Goal: Task Accomplishment & Management: Use online tool/utility

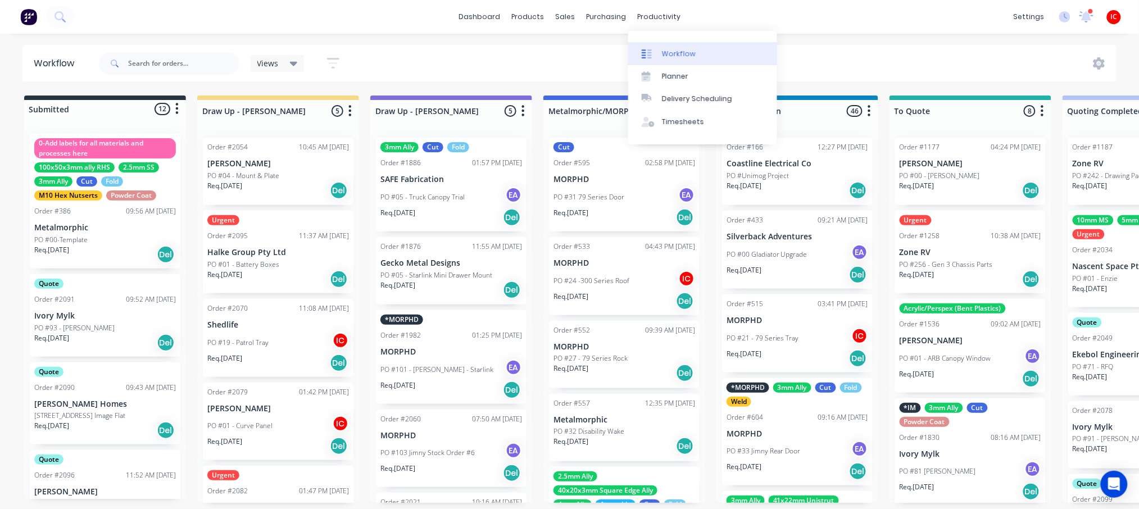
click at [678, 52] on div "Workflow" at bounding box center [679, 54] width 34 height 10
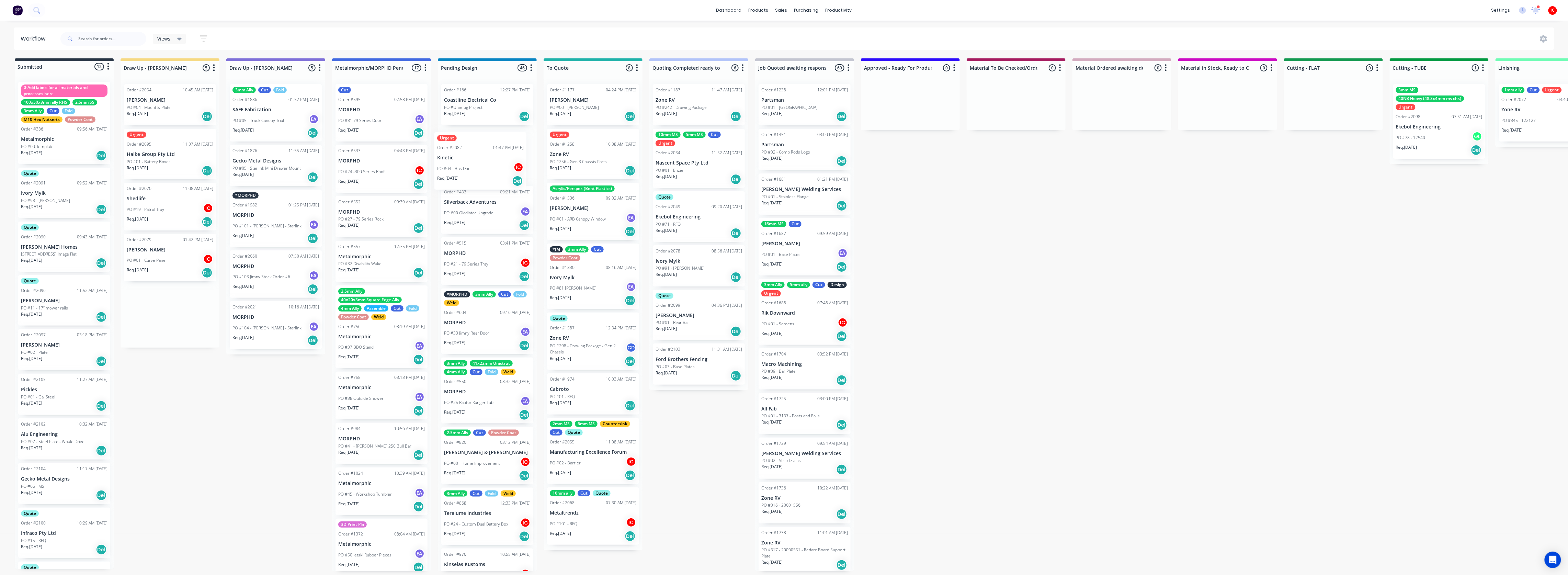
drag, startPoint x: 168, startPoint y: 316, endPoint x: 480, endPoint y: 161, distance: 348.4
click at [480, 161] on div "Submitted 12 Status colour #273444 hex #273444 Save Cancel Summaries Total orde…" at bounding box center [1364, 314] width 2739 height 513
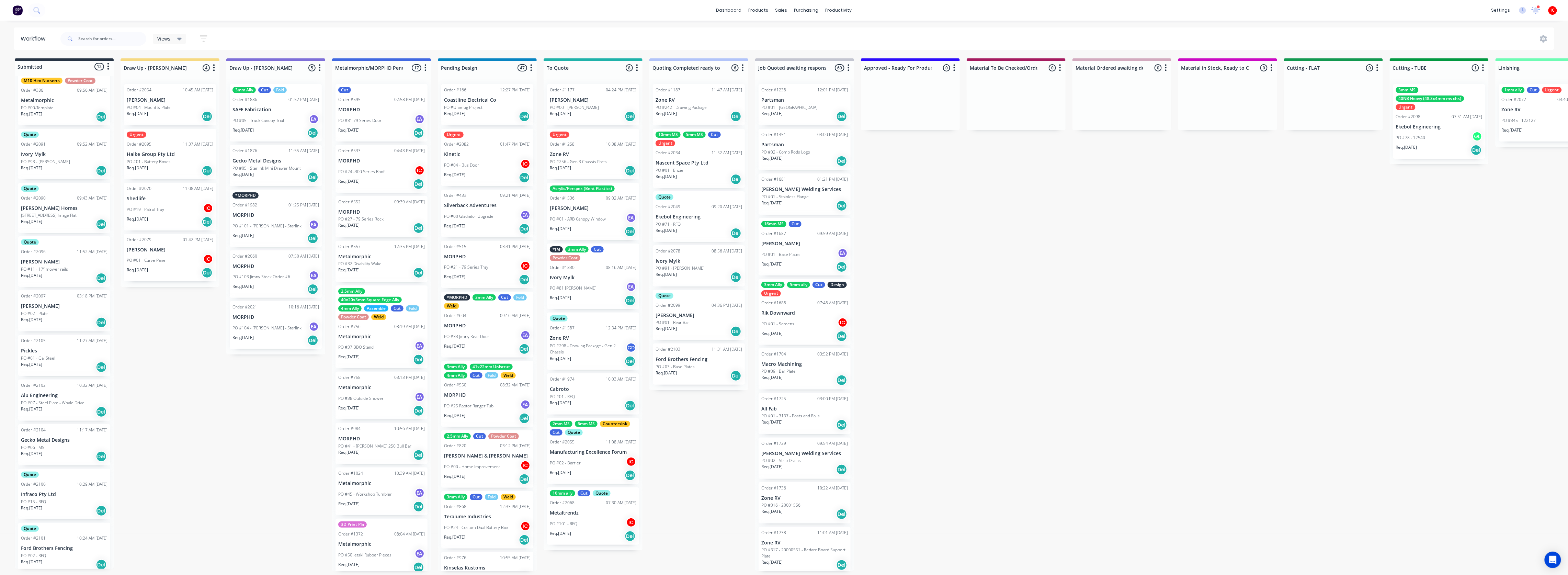
scroll to position [130, 0]
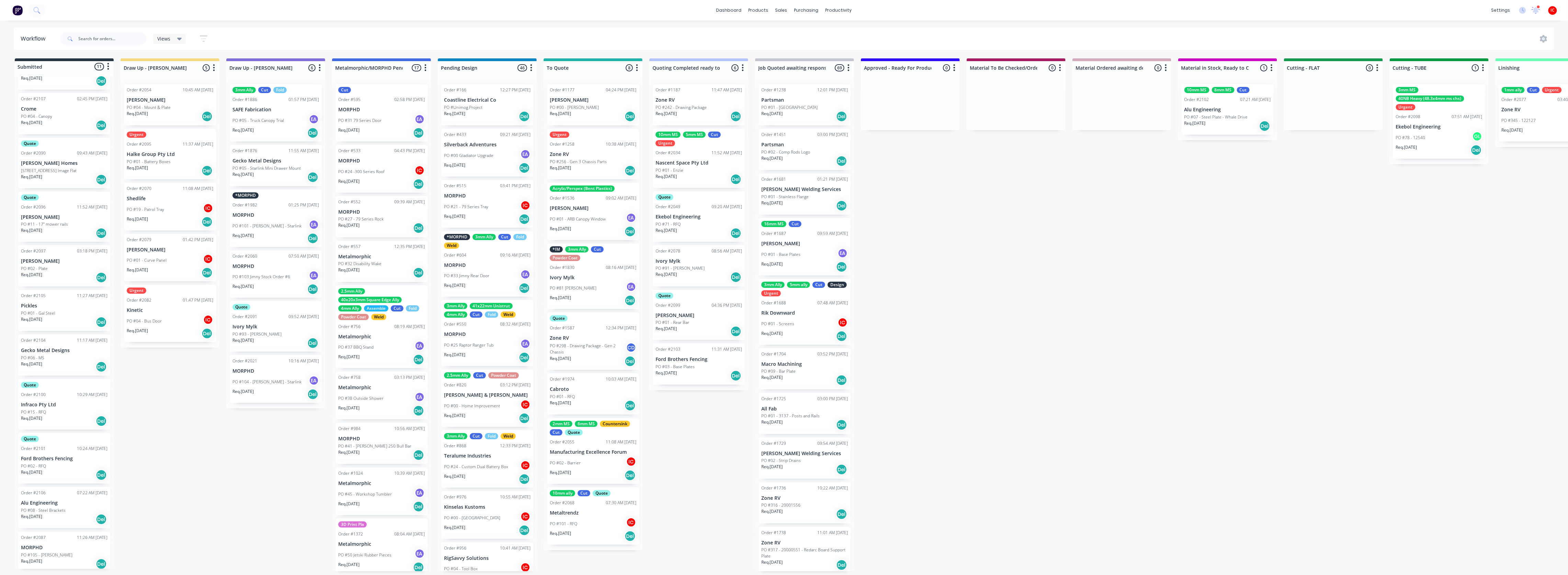
scroll to position [77, 0]
click at [213, 432] on div "Submitted 11 Status colour #273444 hex #273444 Save Cancel Summaries Total orde…" at bounding box center [1364, 314] width 2739 height 513
drag, startPoint x: 58, startPoint y: 353, endPoint x: 172, endPoint y: 305, distance: 123.7
click at [172, 305] on div "Submitted 11 Status colour #273444 hex #273444 Save Cancel Summaries Total orde…" at bounding box center [1364, 314] width 2739 height 513
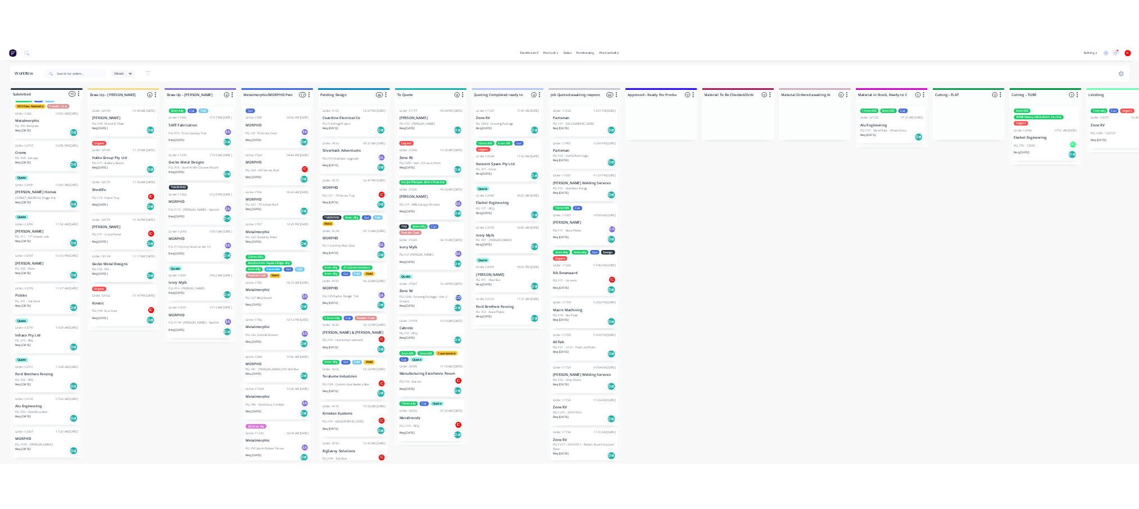
scroll to position [53, 0]
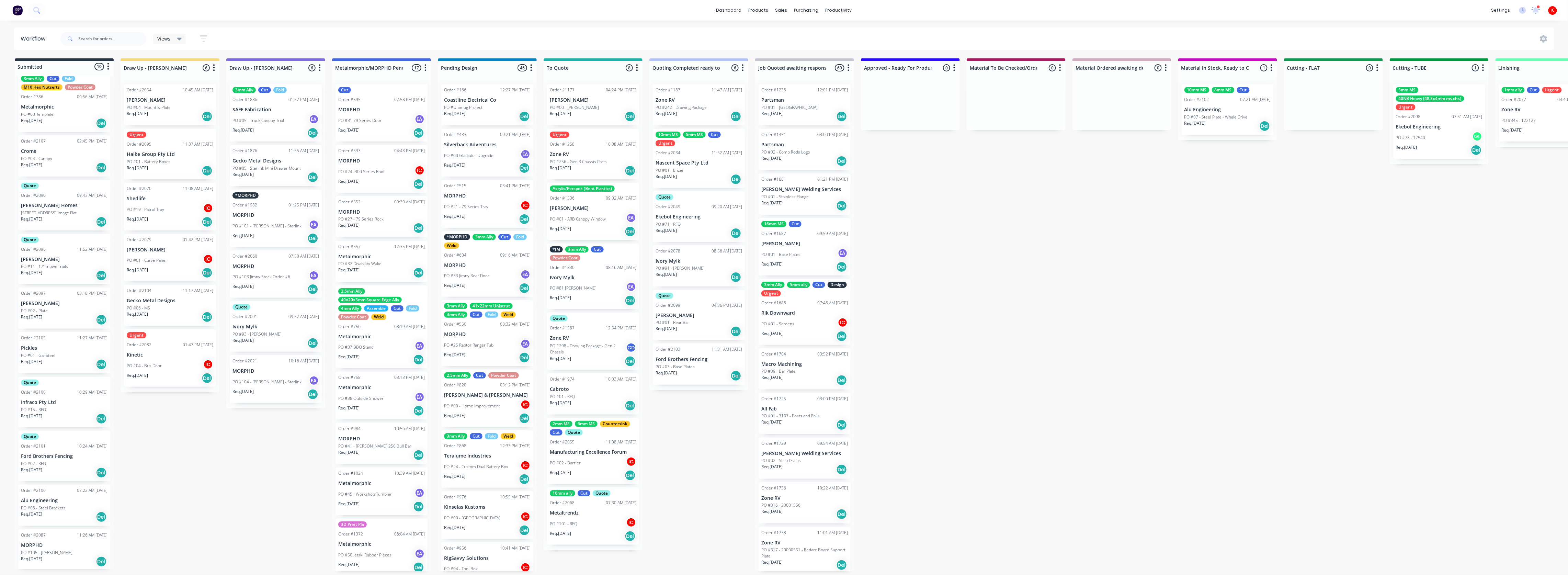
click at [163, 303] on p "Gecko Metal Designs" at bounding box center [170, 301] width 87 height 6
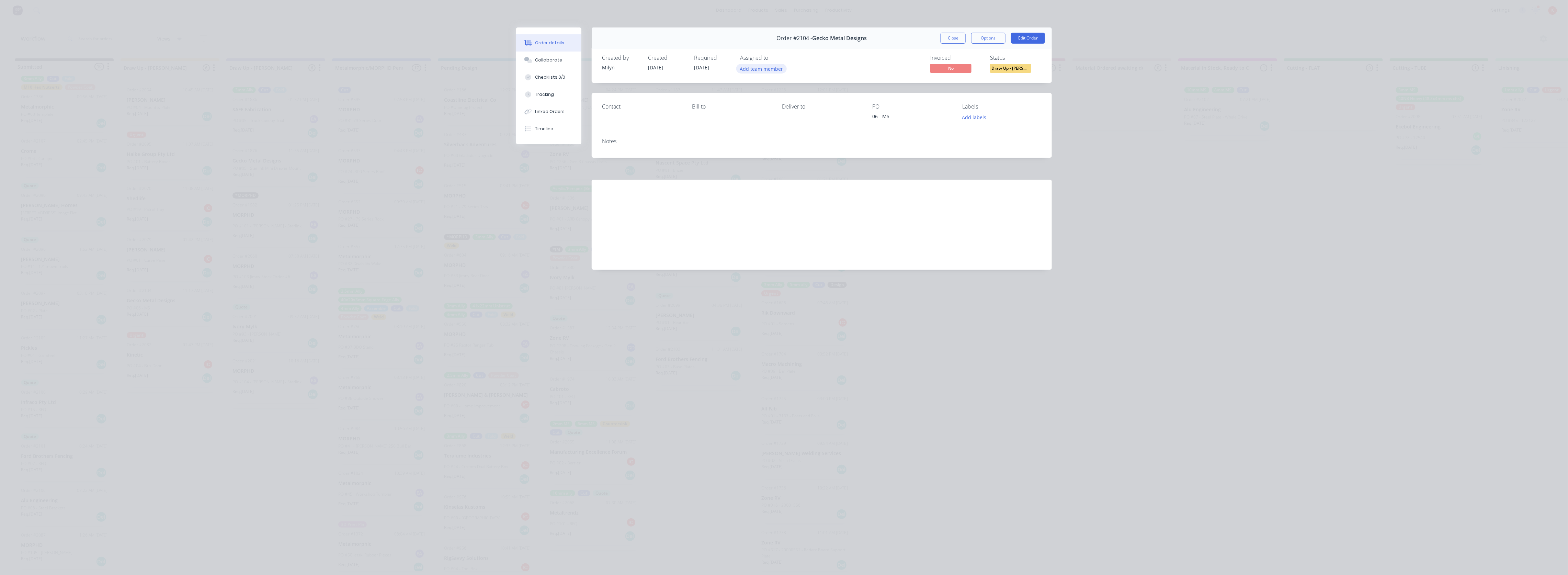
click at [762, 67] on button "Add team member" at bounding box center [761, 68] width 51 height 9
click at [776, 105] on div "[PERSON_NAME] (You)" at bounding box center [795, 107] width 68 height 7
click at [904, 31] on div "Order #2104 - Gecko Metal Designs Close Options Edit Order" at bounding box center [822, 38] width 460 height 21
click at [952, 39] on button "Close" at bounding box center [953, 38] width 25 height 11
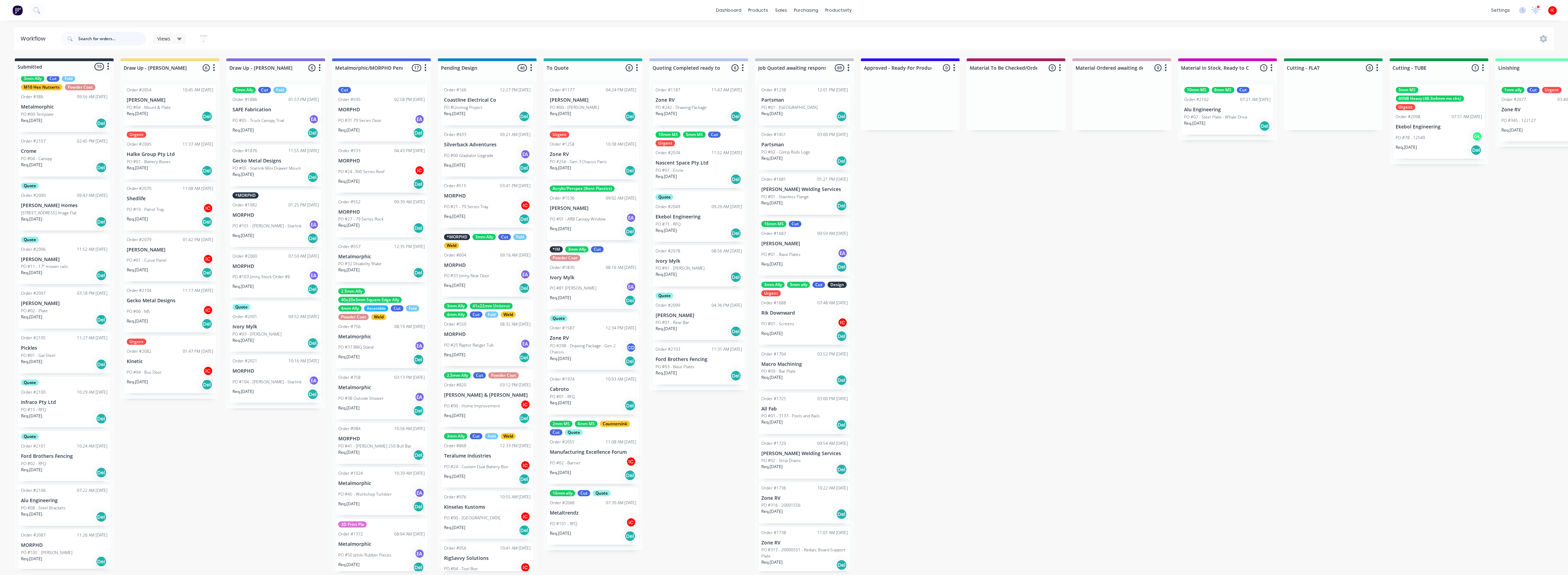
click at [108, 34] on input "text" at bounding box center [112, 39] width 68 height 13
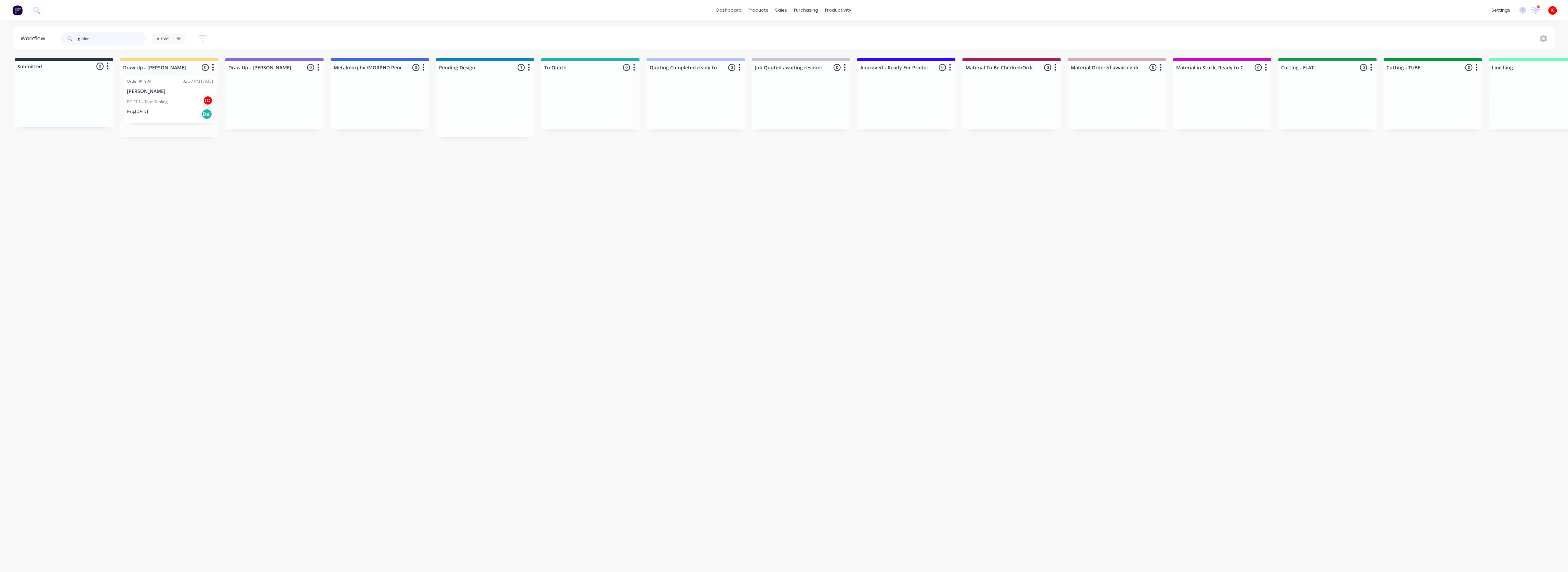
drag, startPoint x: 476, startPoint y: 106, endPoint x: 158, endPoint y: 99, distance: 318.1
click at [158, 99] on div "Submitted 0 Status colour #273444 hex #273444 Save Cancel Summaries Total order…" at bounding box center [1359, 97] width 2727 height 78
type input "glider"
click at [173, 107] on div "PO #01 - Tape Tooling IC" at bounding box center [169, 110] width 86 height 13
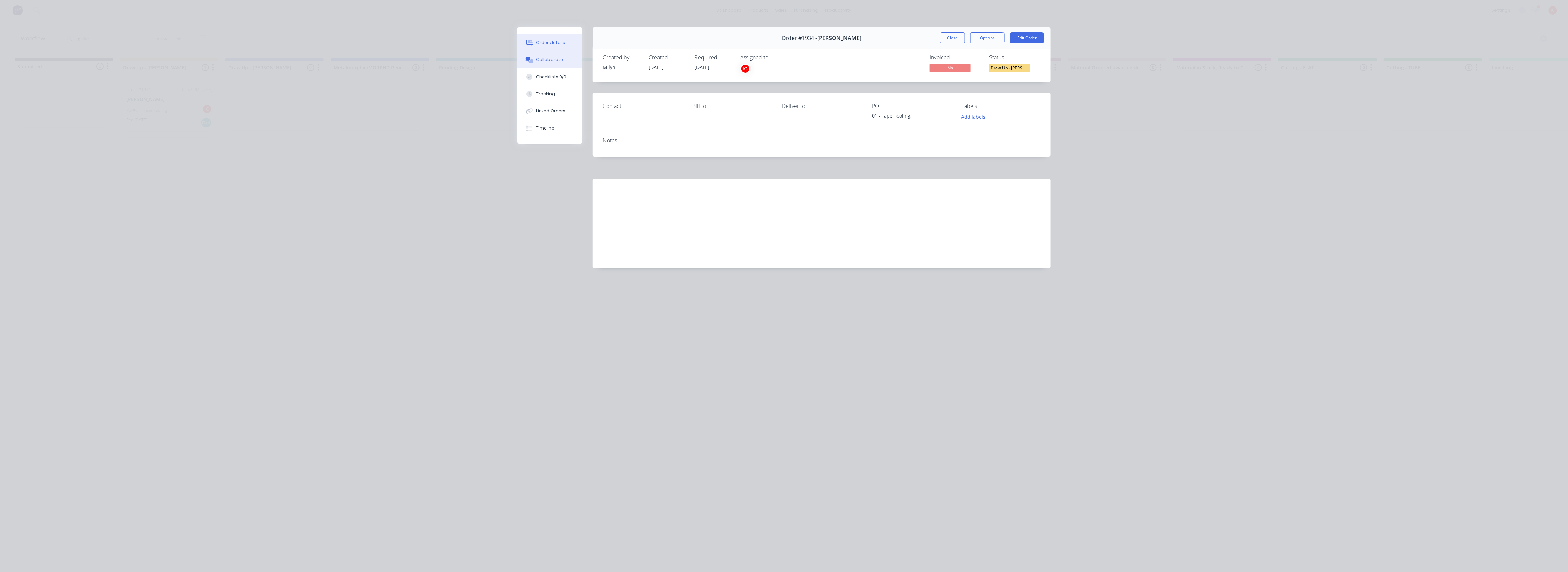
click at [562, 59] on button "Collaborate" at bounding box center [550, 60] width 65 height 17
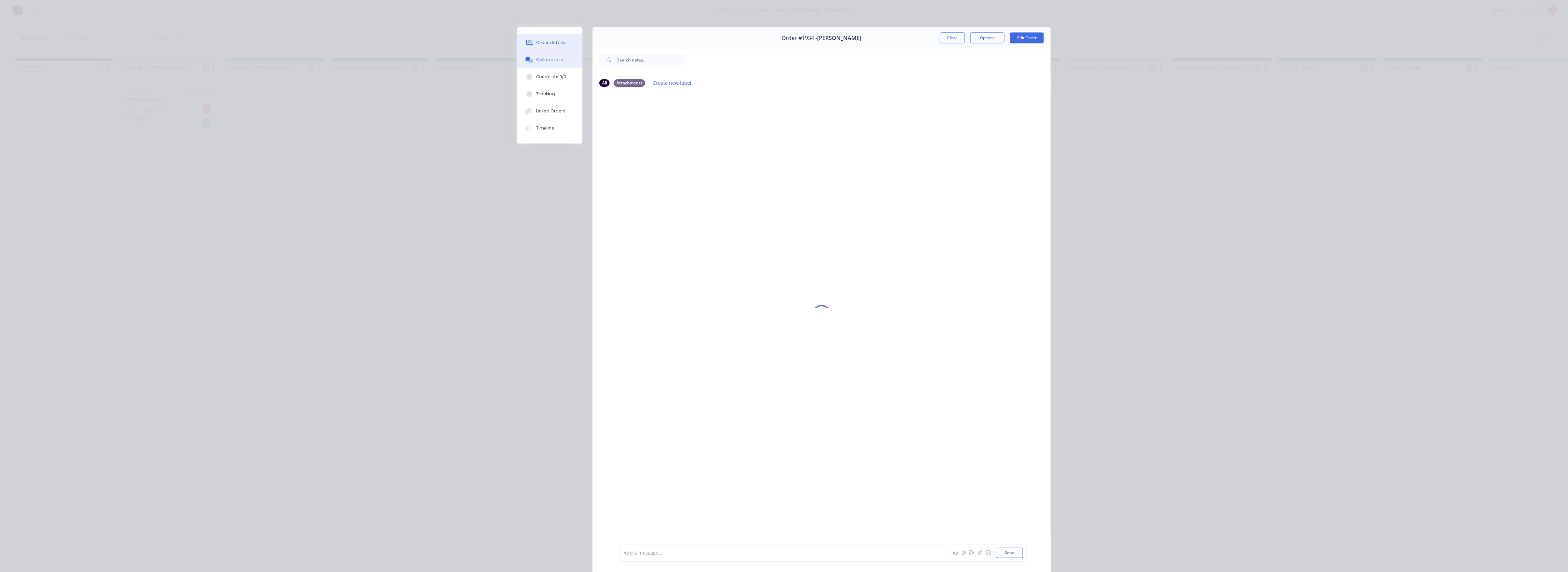
click at [562, 41] on button "Order details" at bounding box center [550, 43] width 65 height 17
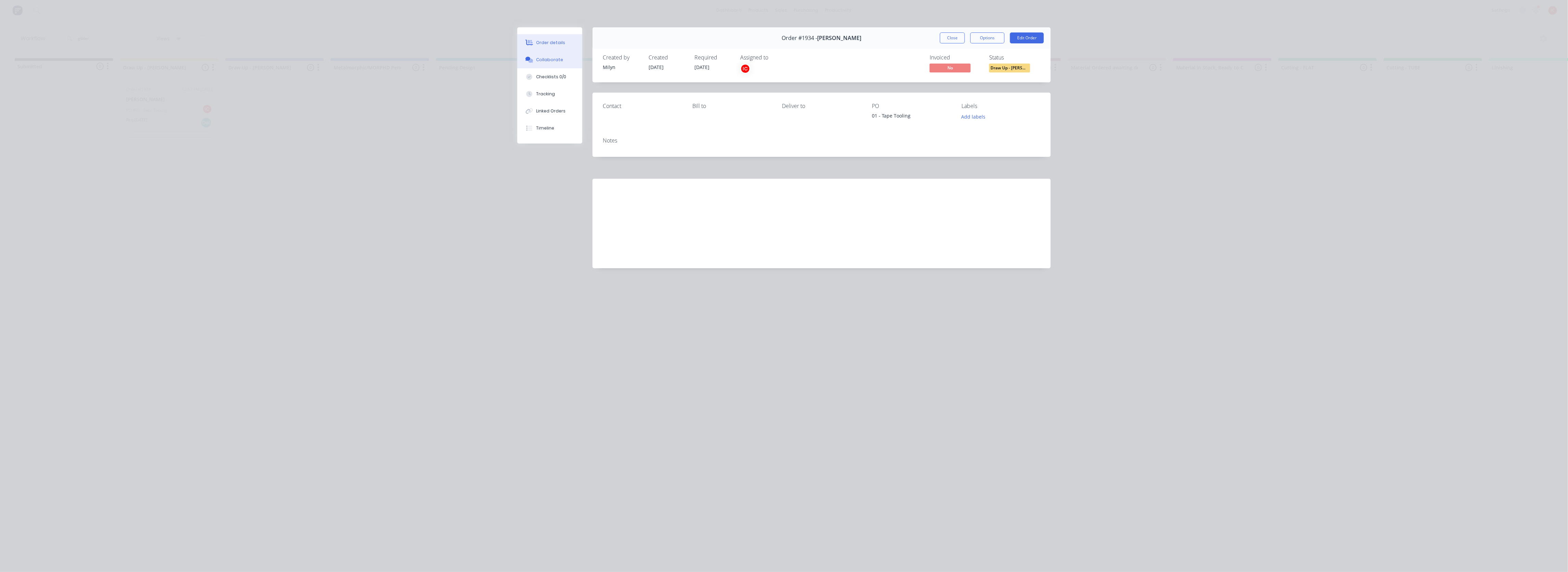
click at [559, 55] on button "Collaborate" at bounding box center [550, 60] width 65 height 17
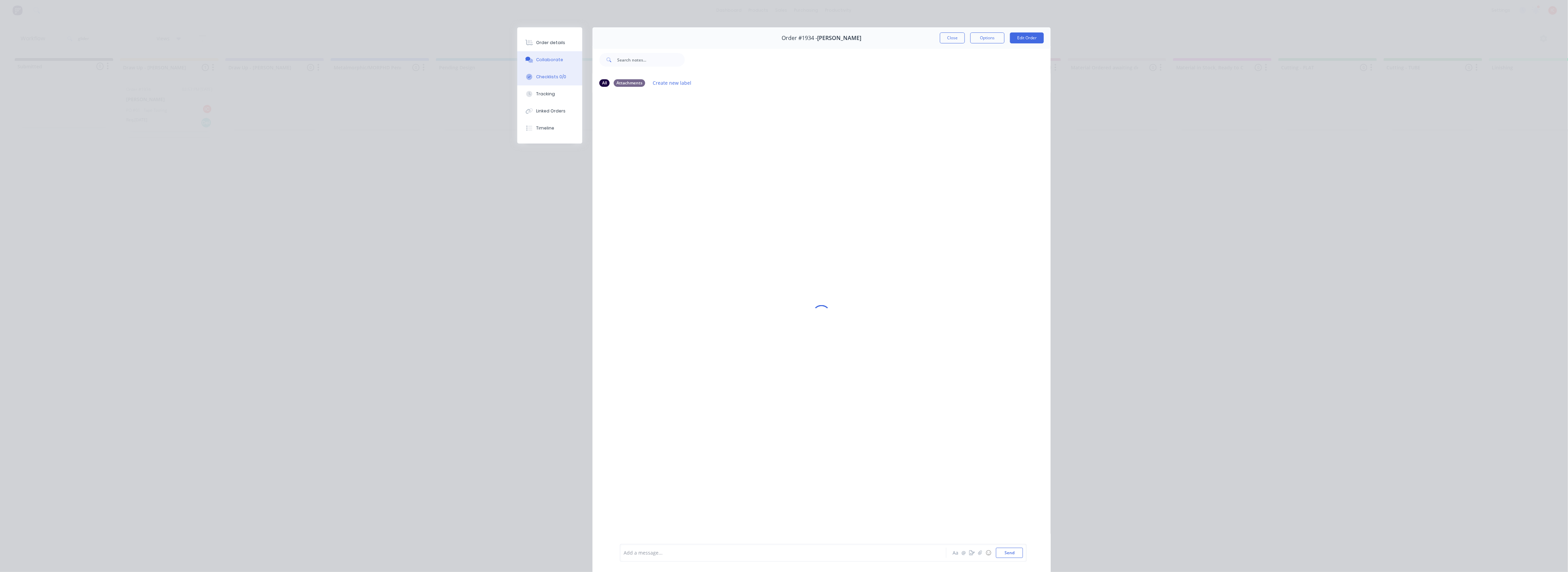
click at [565, 78] on button "Checklists 0/0" at bounding box center [550, 77] width 65 height 17
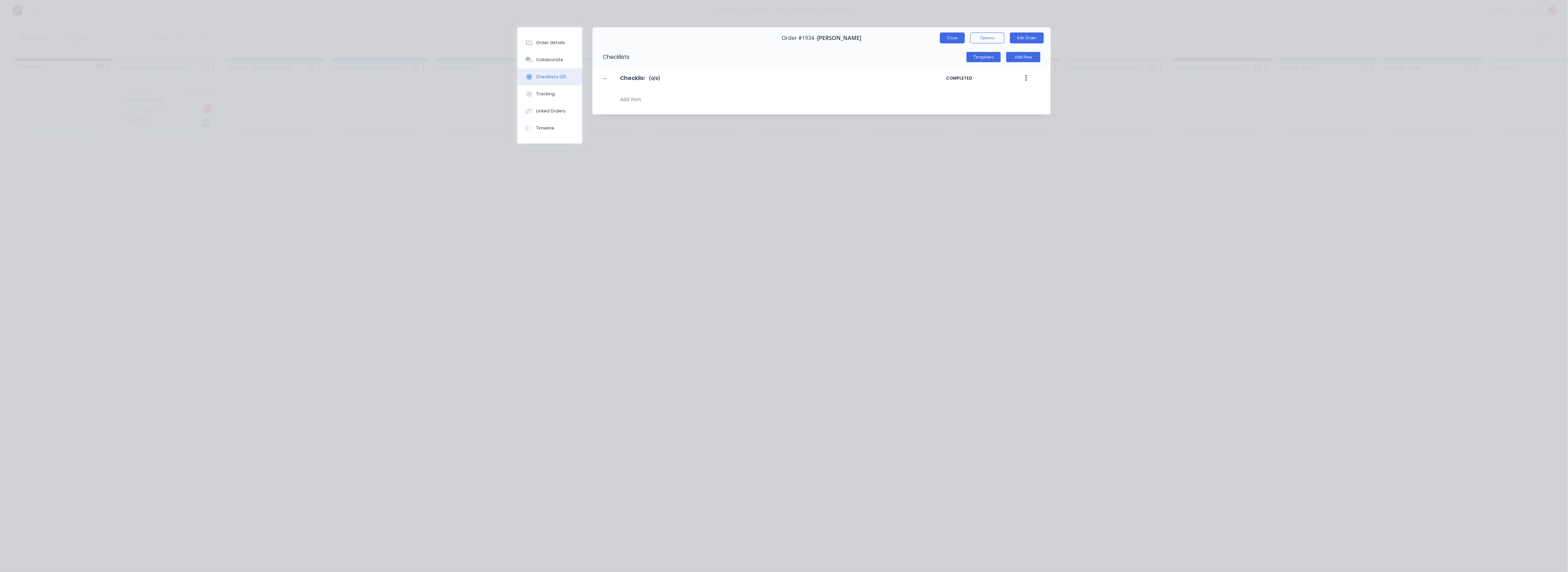
click at [951, 37] on button "Close" at bounding box center [952, 38] width 25 height 11
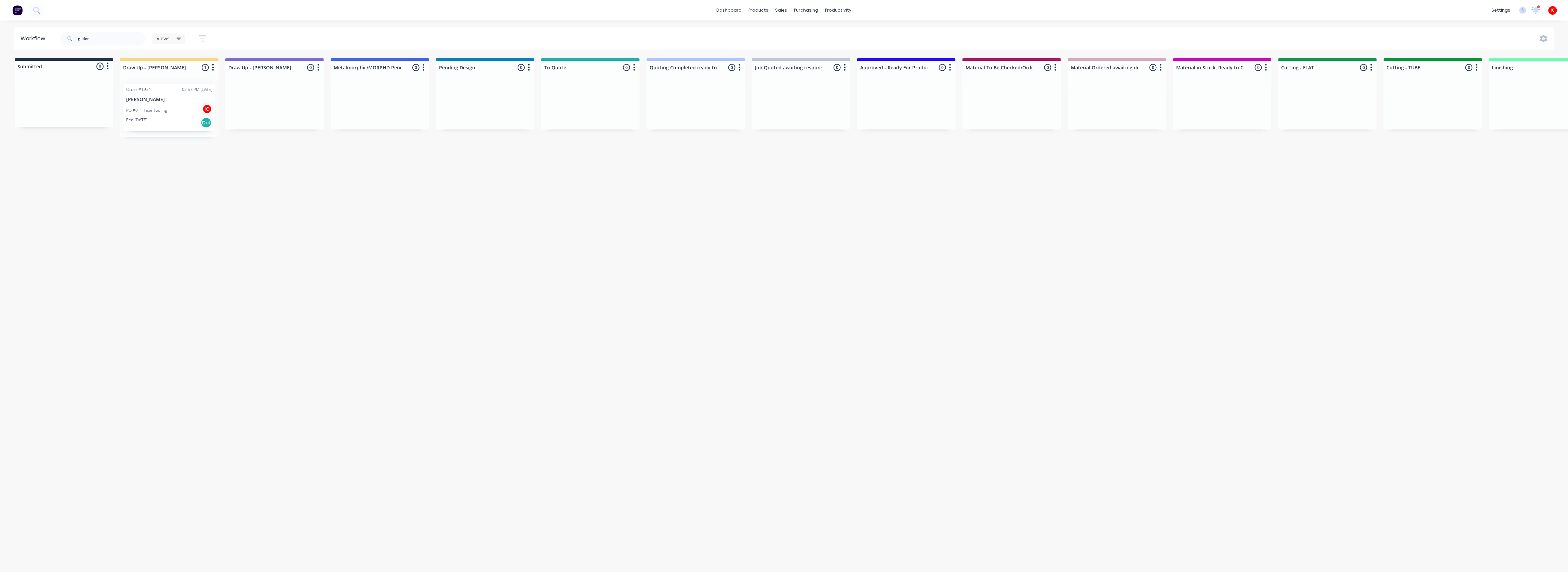
click at [483, 279] on div "Workflow glider Views Save new view None (Default) edit Greg edit Greg edit Sho…" at bounding box center [784, 293] width 1568 height 531
drag, startPoint x: 99, startPoint y: 37, endPoint x: 60, endPoint y: 36, distance: 39.0
click at [60, 36] on div "glider Views Save new view None (Default) edit Greg edit Greg edit Show/Hide st…" at bounding box center [136, 39] width 155 height 21
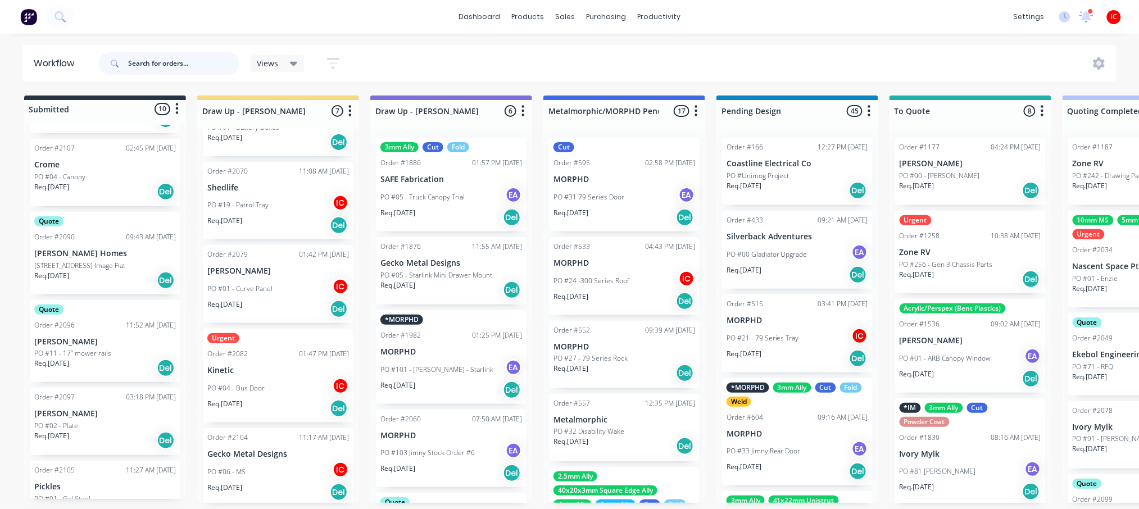
scroll to position [225, 0]
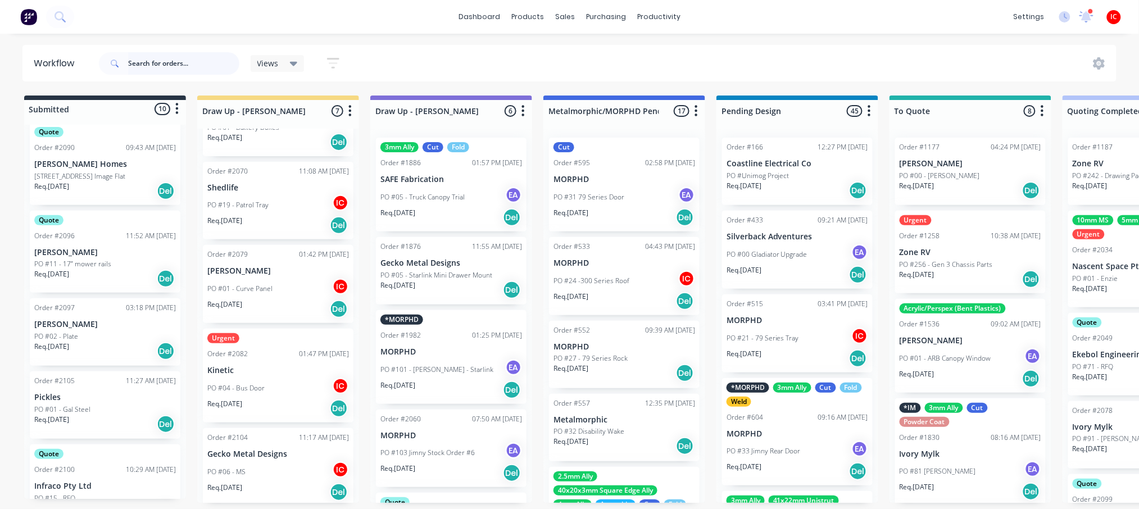
click at [181, 63] on input "text" at bounding box center [183, 63] width 111 height 22
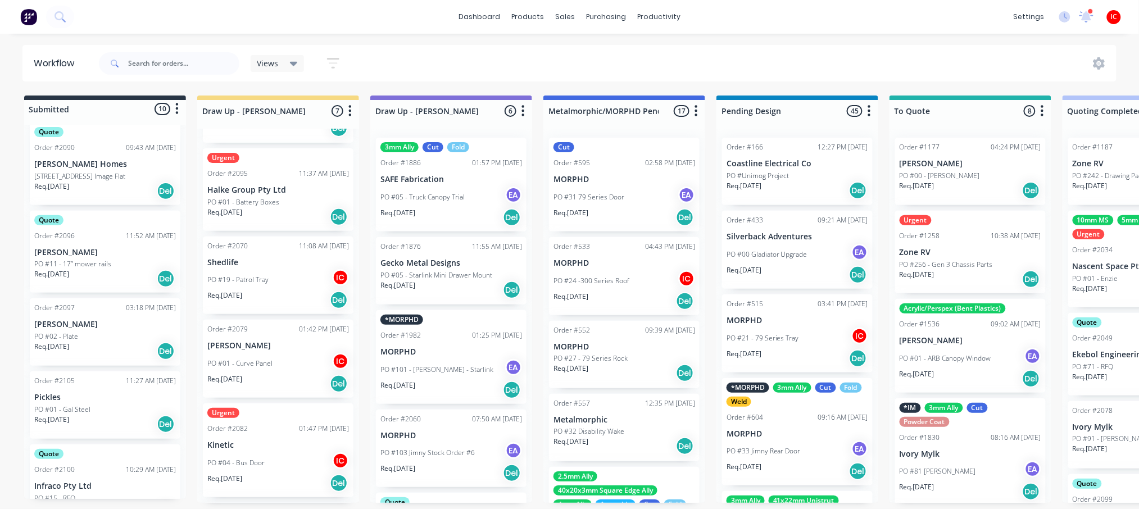
scroll to position [221, 0]
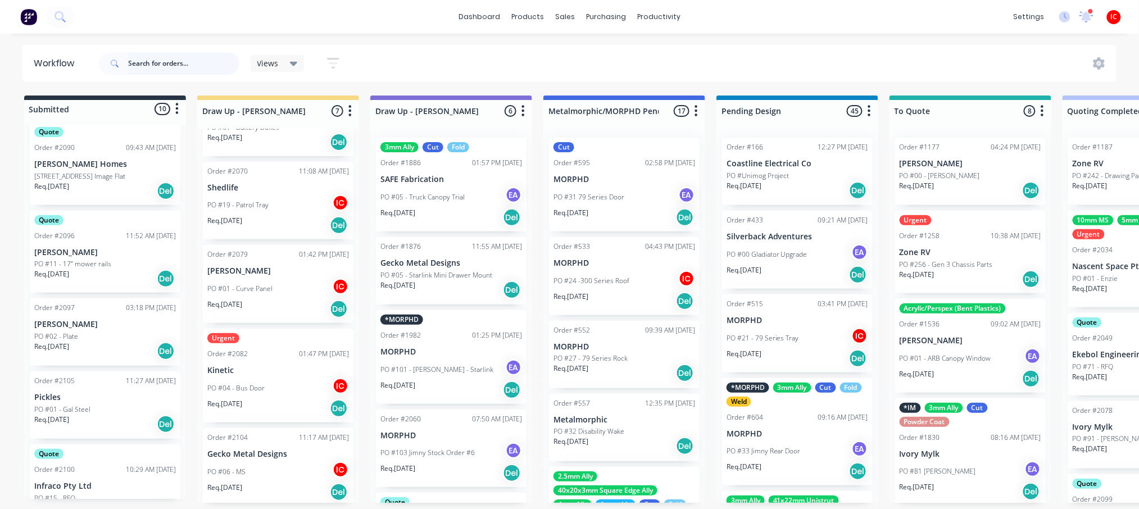
click at [166, 68] on input "text" at bounding box center [183, 63] width 111 height 22
type input "jt"
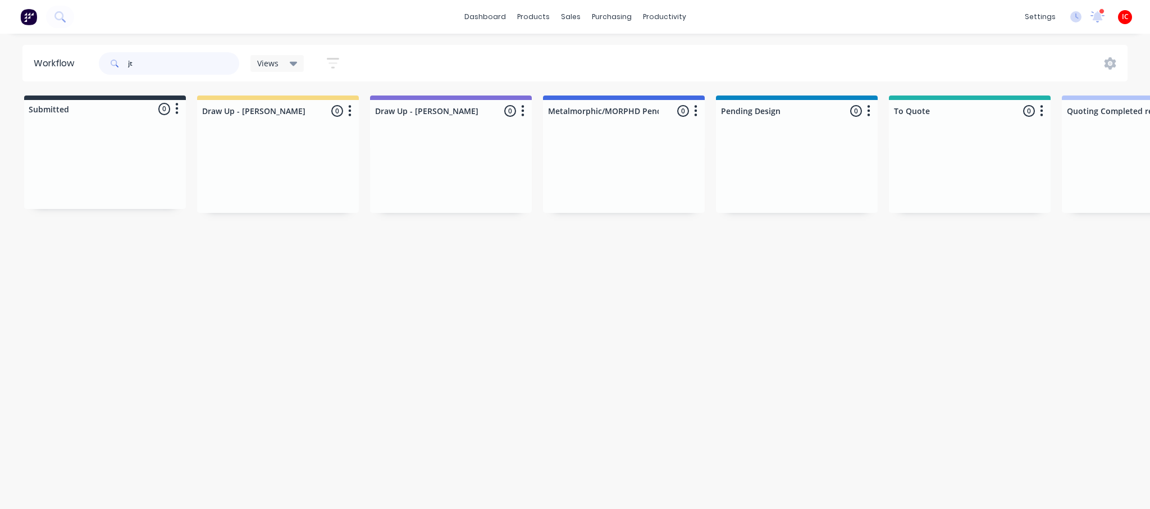
drag, startPoint x: 167, startPoint y: 63, endPoint x: 67, endPoint y: 62, distance: 100.0
click at [67, 62] on header "Workflow jt Views Save new view None (Default) edit Greg edit Greg edit Show/Hi…" at bounding box center [575, 63] width 1106 height 37
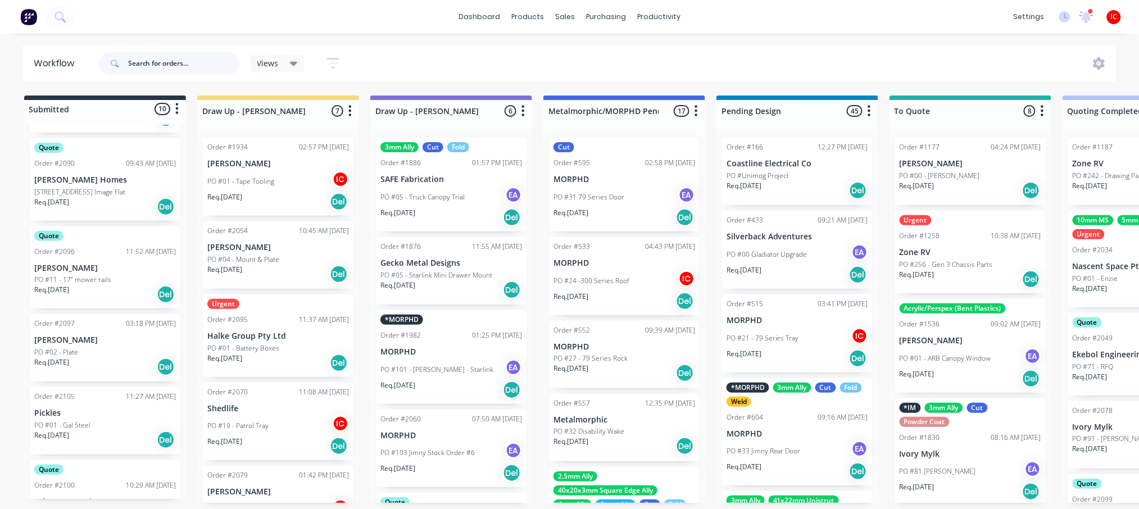
scroll to position [184, 0]
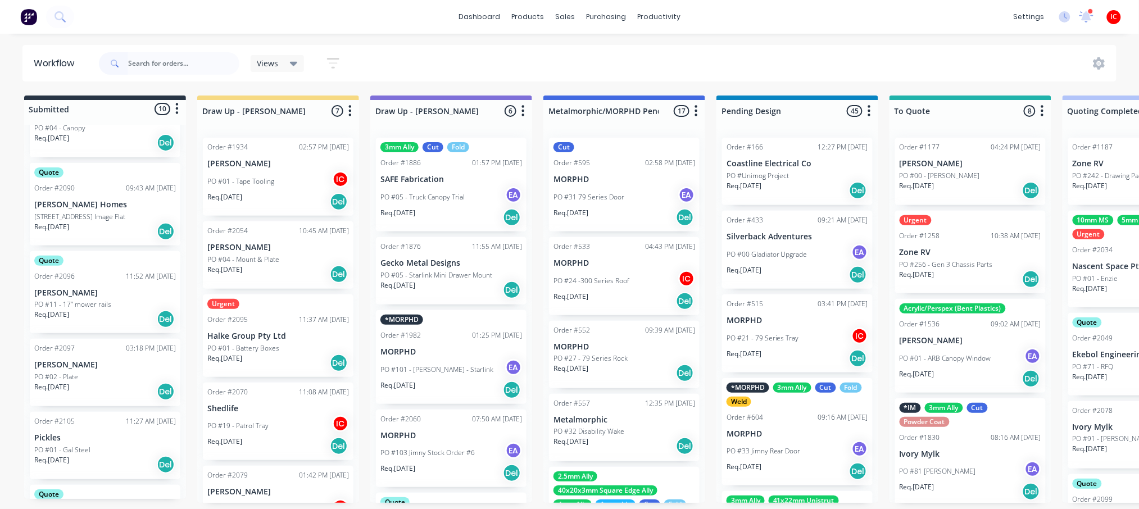
click at [113, 216] on p "[STREET_ADDRESS] Image Flat" at bounding box center [79, 217] width 91 height 10
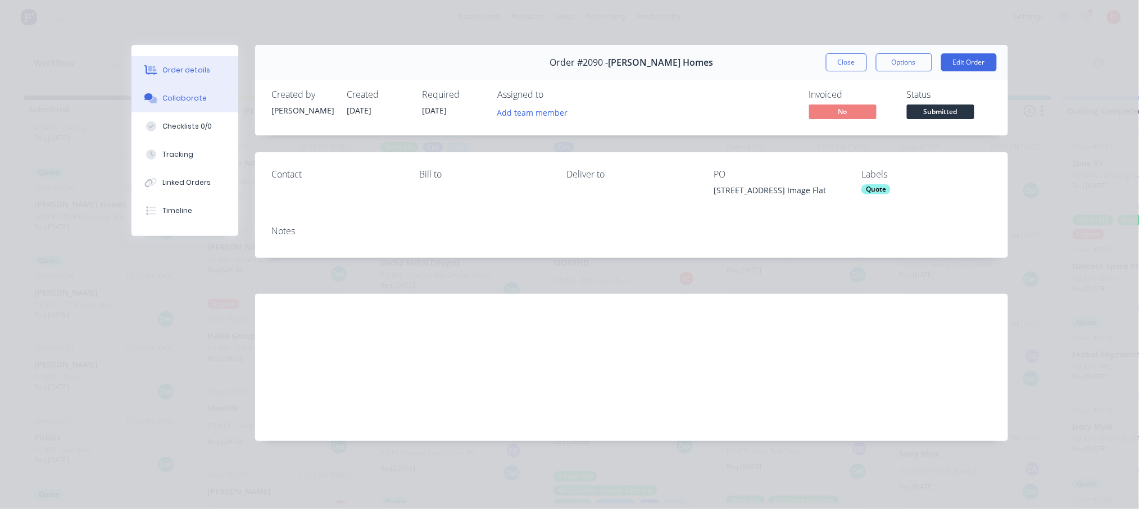
click at [196, 99] on div "Collaborate" at bounding box center [184, 98] width 44 height 10
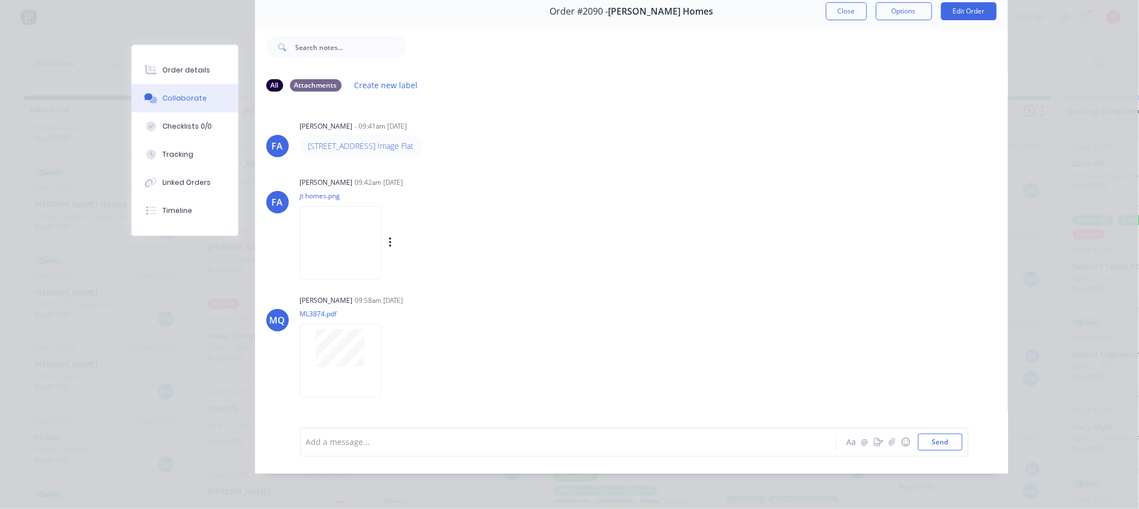
scroll to position [0, 0]
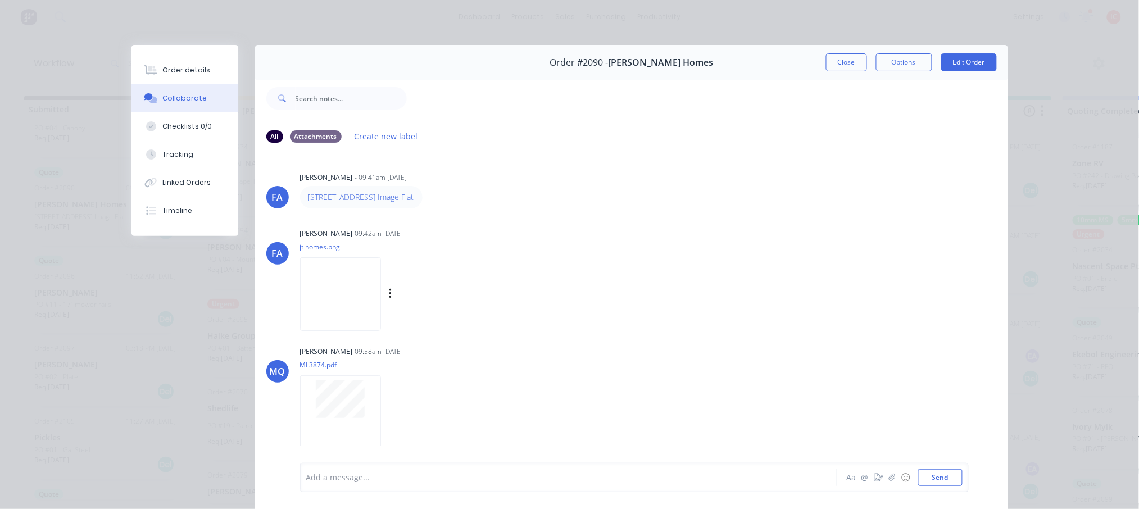
click at [363, 286] on img at bounding box center [340, 294] width 81 height 74
click at [846, 58] on button "Close" at bounding box center [846, 62] width 41 height 18
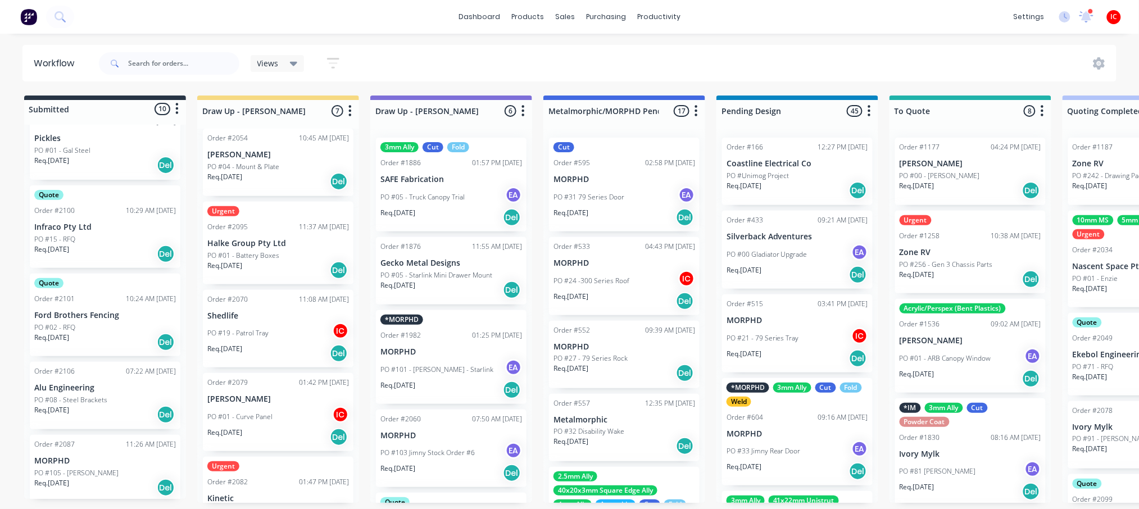
scroll to position [221, 0]
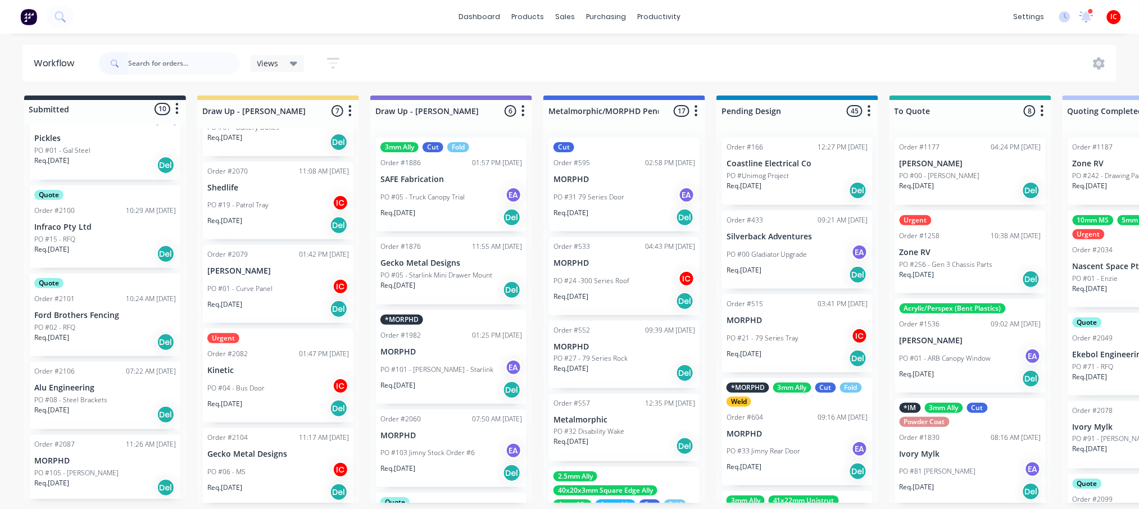
click at [285, 465] on div "PO #06 - MS IC" at bounding box center [278, 471] width 142 height 21
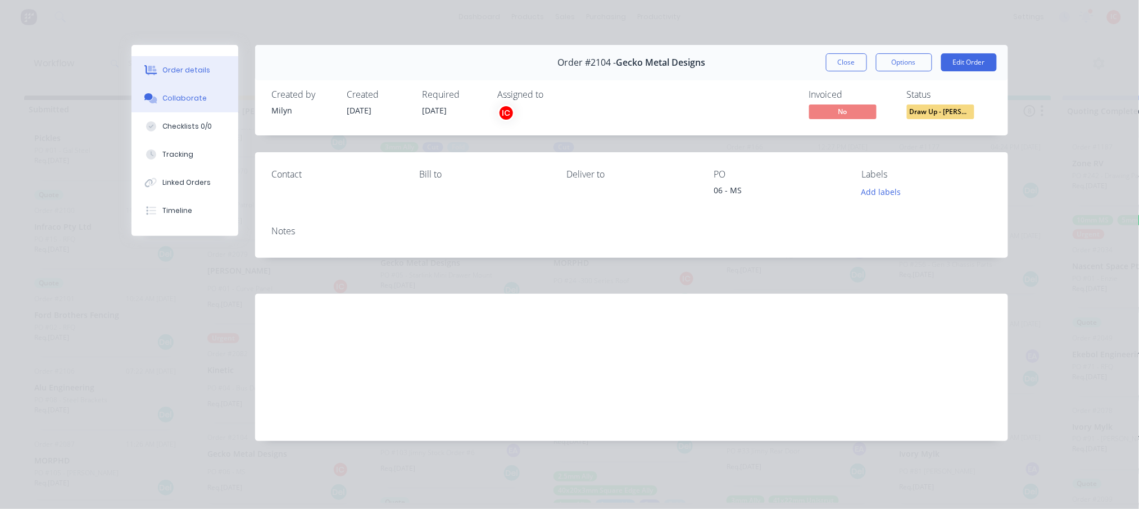
click at [196, 97] on div "Collaborate" at bounding box center [184, 98] width 44 height 10
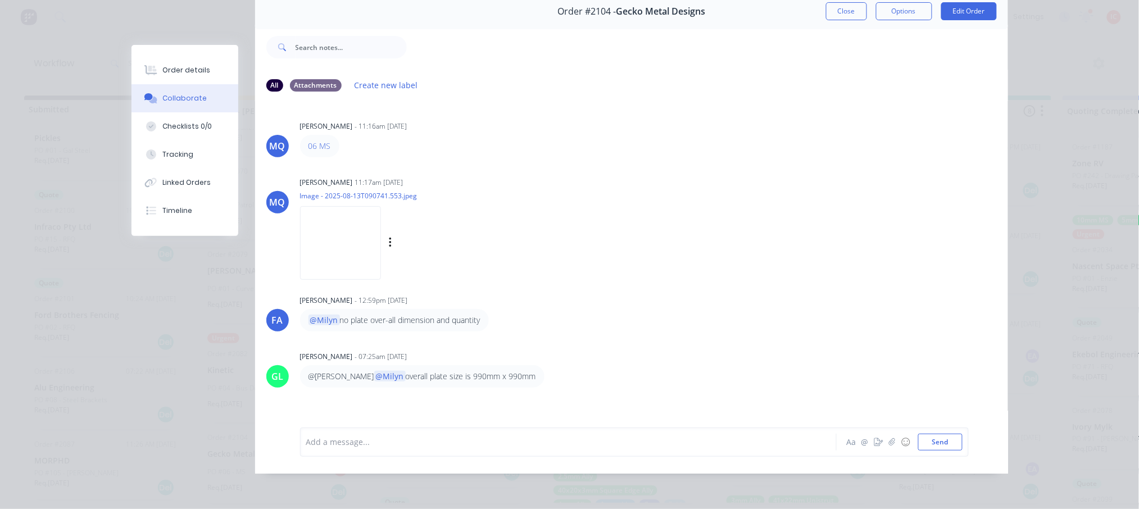
scroll to position [0, 0]
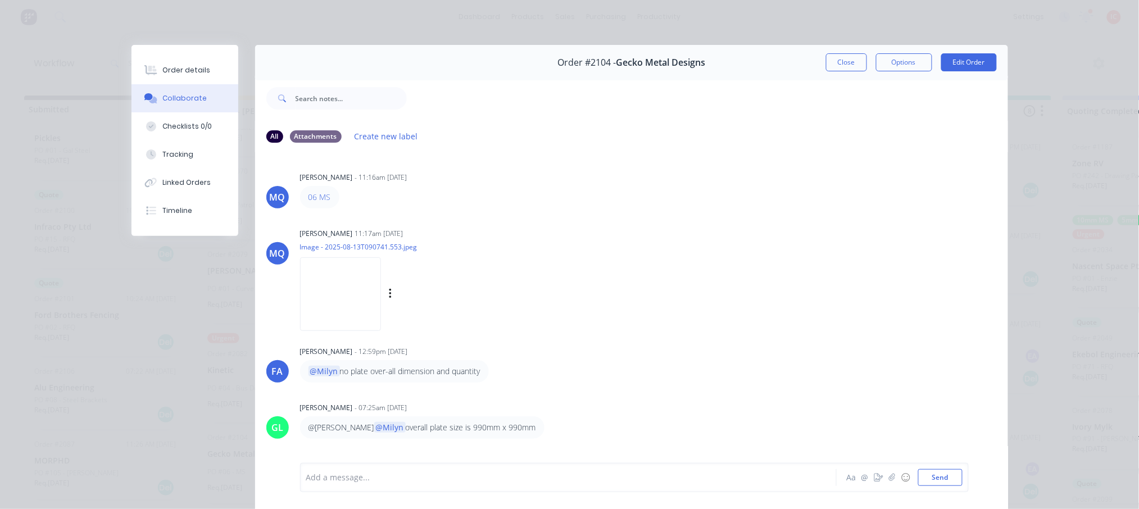
click at [320, 290] on img at bounding box center [340, 294] width 81 height 74
